Goal: Task Accomplishment & Management: Use online tool/utility

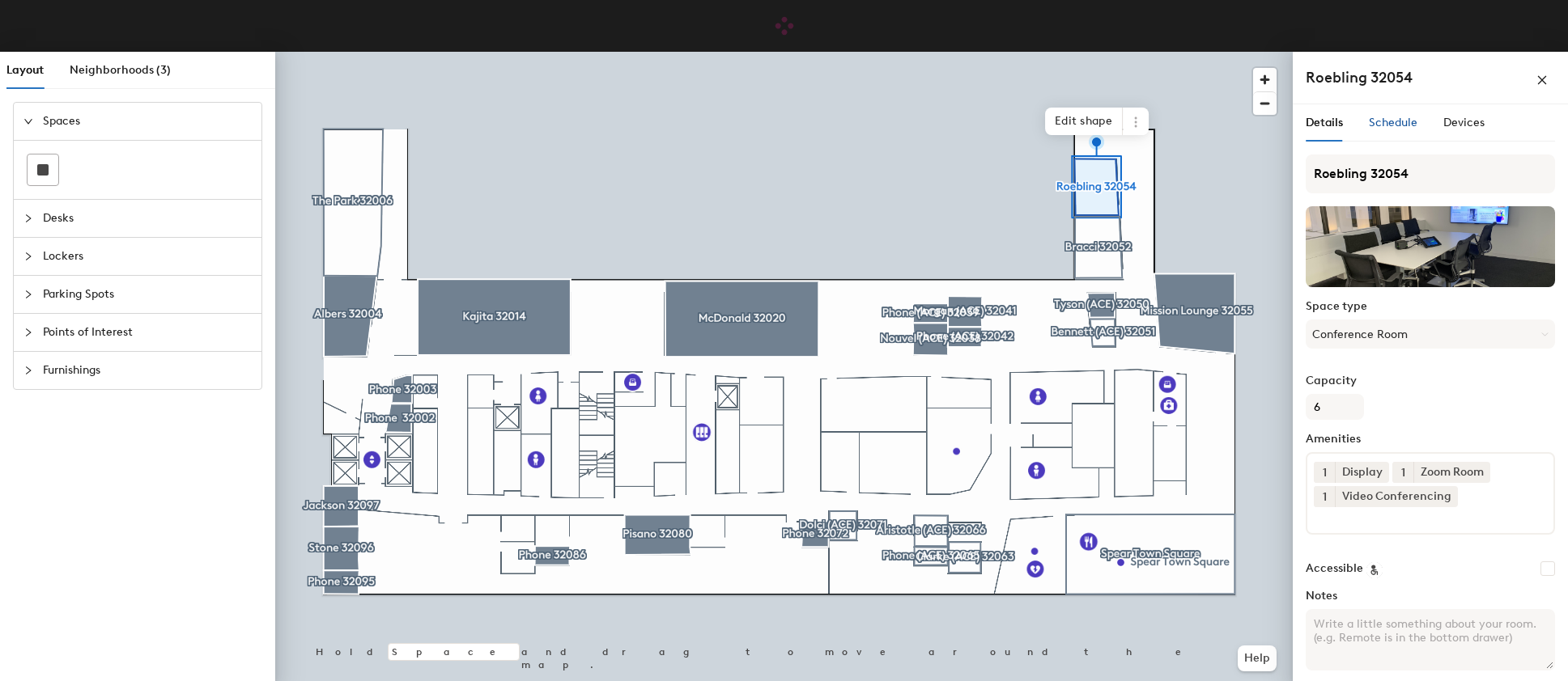
click at [1385, 127] on span "Schedule" at bounding box center [1393, 122] width 49 height 13
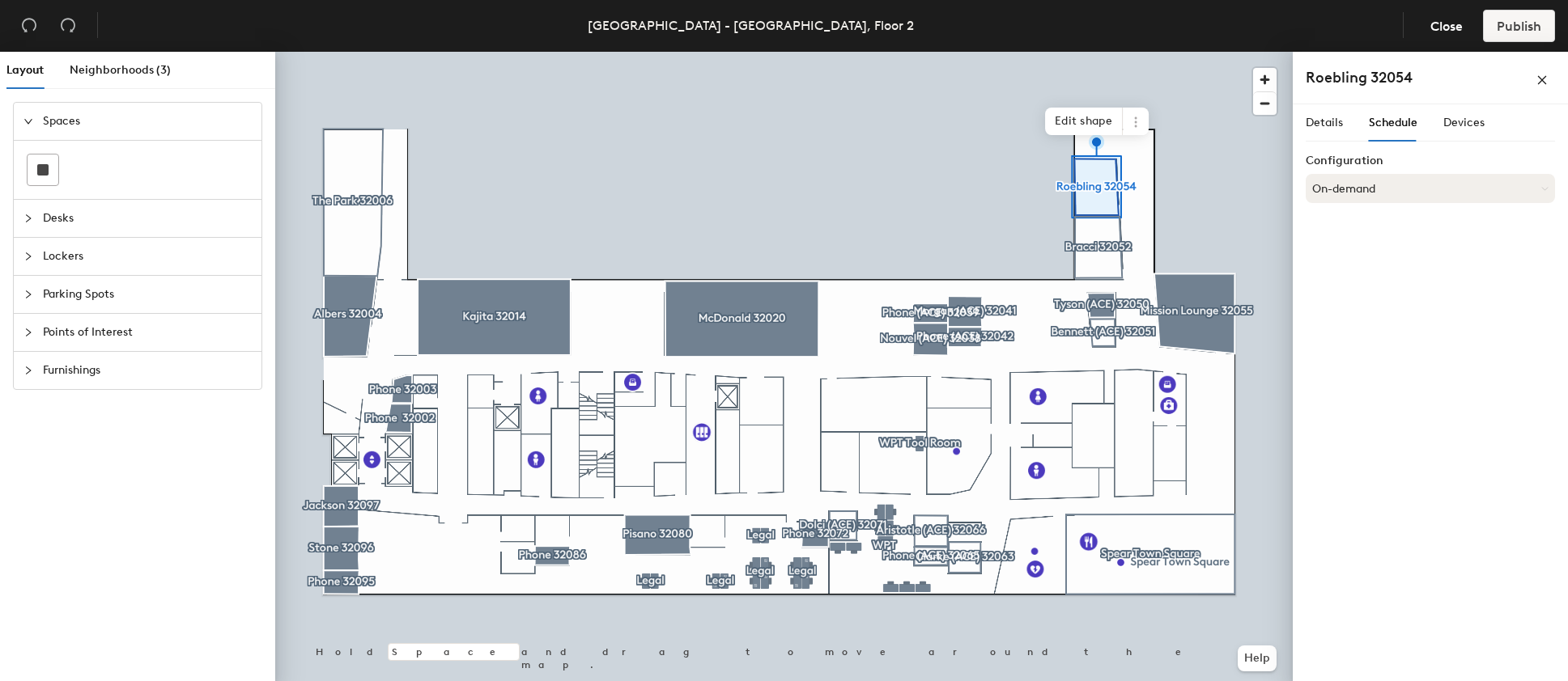
click at [1376, 187] on button "On-demand" at bounding box center [1431, 188] width 250 height 29
click at [1338, 254] on div "Scheduled" at bounding box center [1431, 253] width 248 height 24
click at [1400, 232] on button "Select account" at bounding box center [1431, 224] width 250 height 29
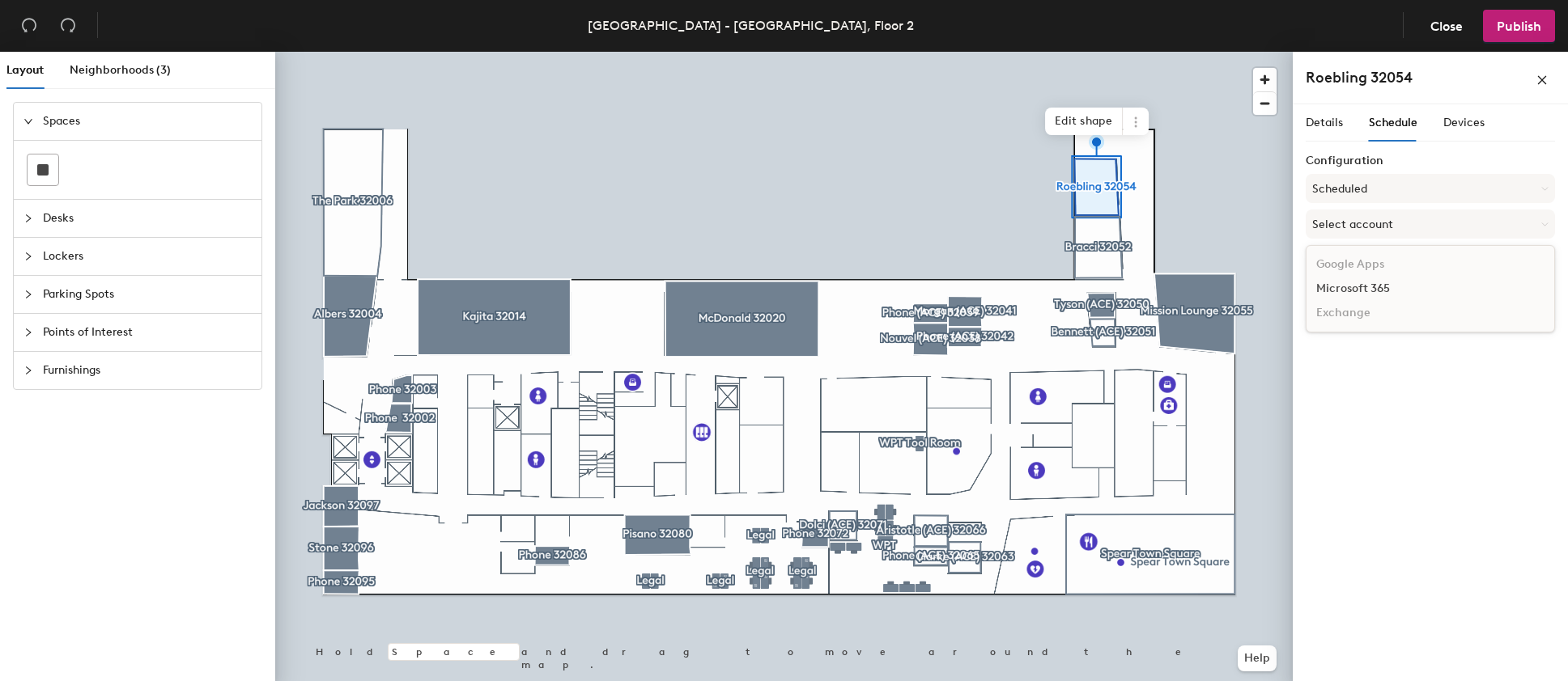
click at [1374, 282] on div "Microsoft 365" at bounding box center [1431, 288] width 248 height 24
click at [1384, 294] on input at bounding box center [1431, 287] width 250 height 29
